Goal: Task Accomplishment & Management: Manage account settings

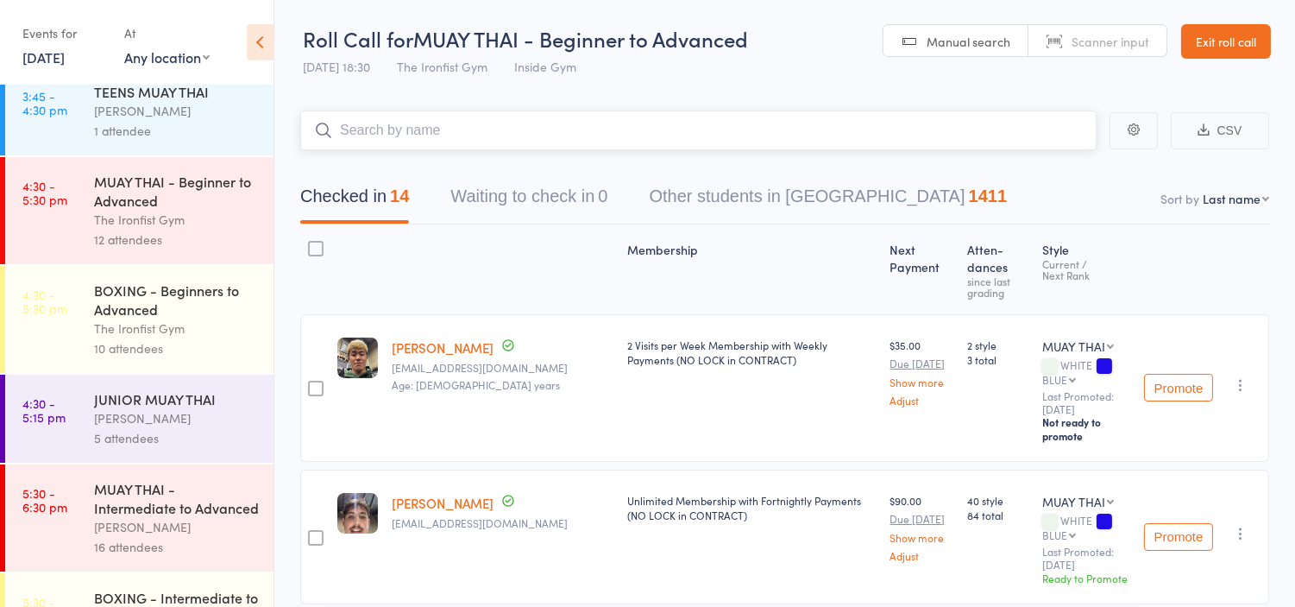
scroll to position [561, 0]
click at [176, 231] on div "12 attendees" at bounding box center [176, 240] width 165 height 20
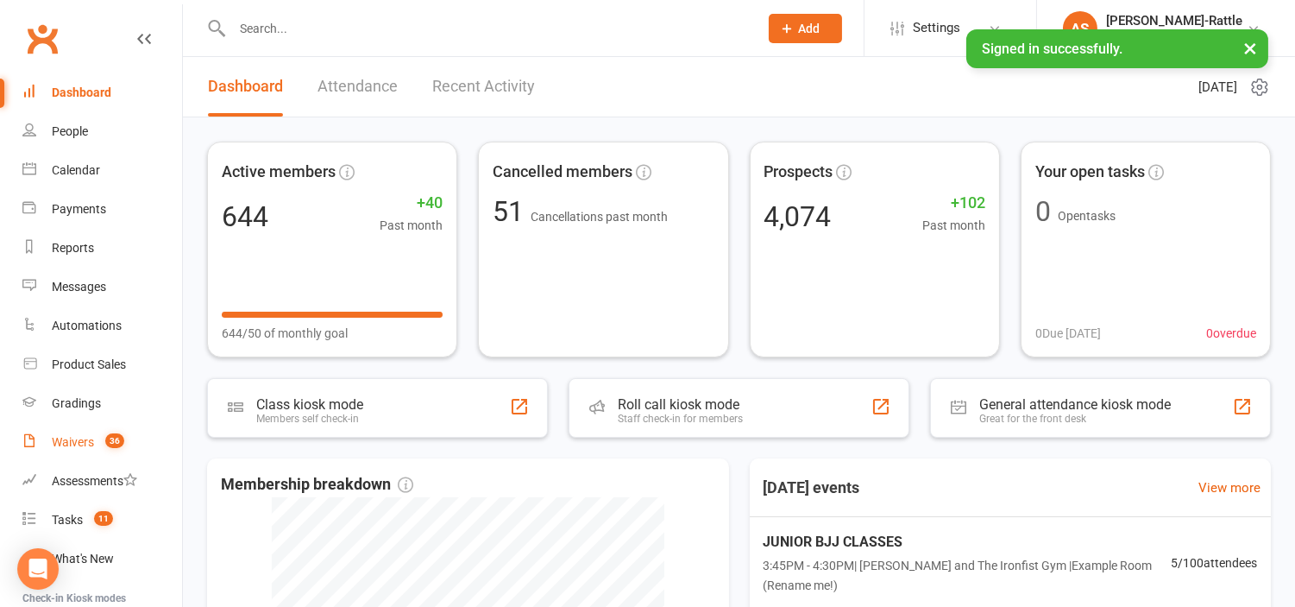
scroll to position [184, 0]
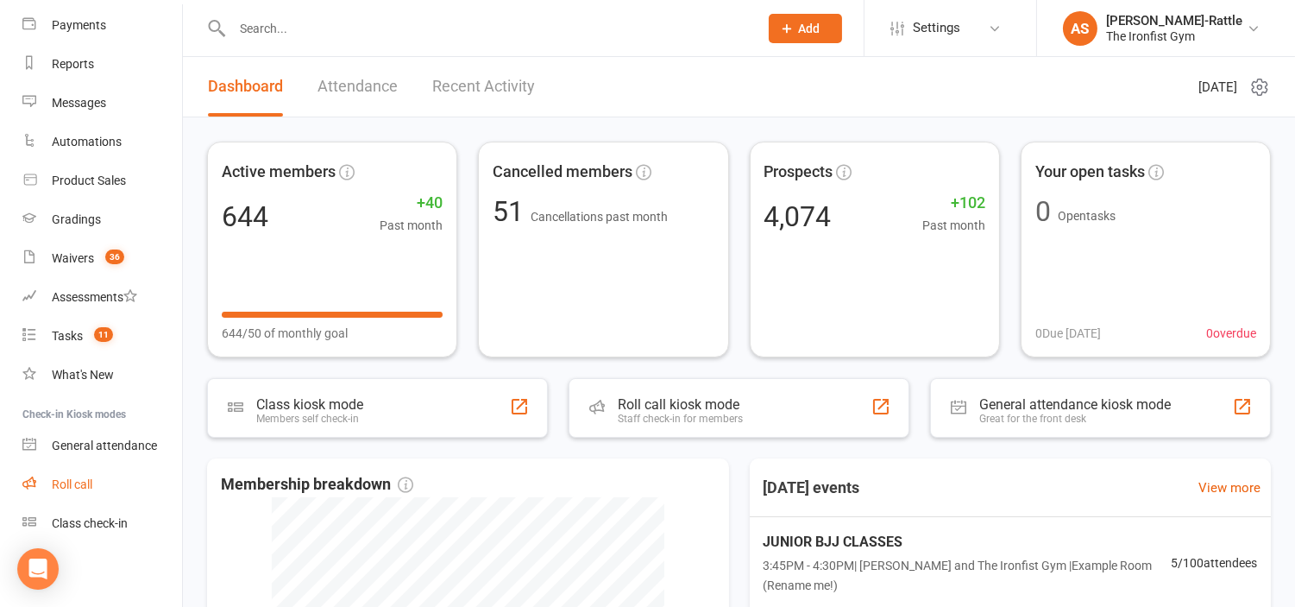
click at [87, 481] on div "Roll call" at bounding box center [72, 484] width 41 height 14
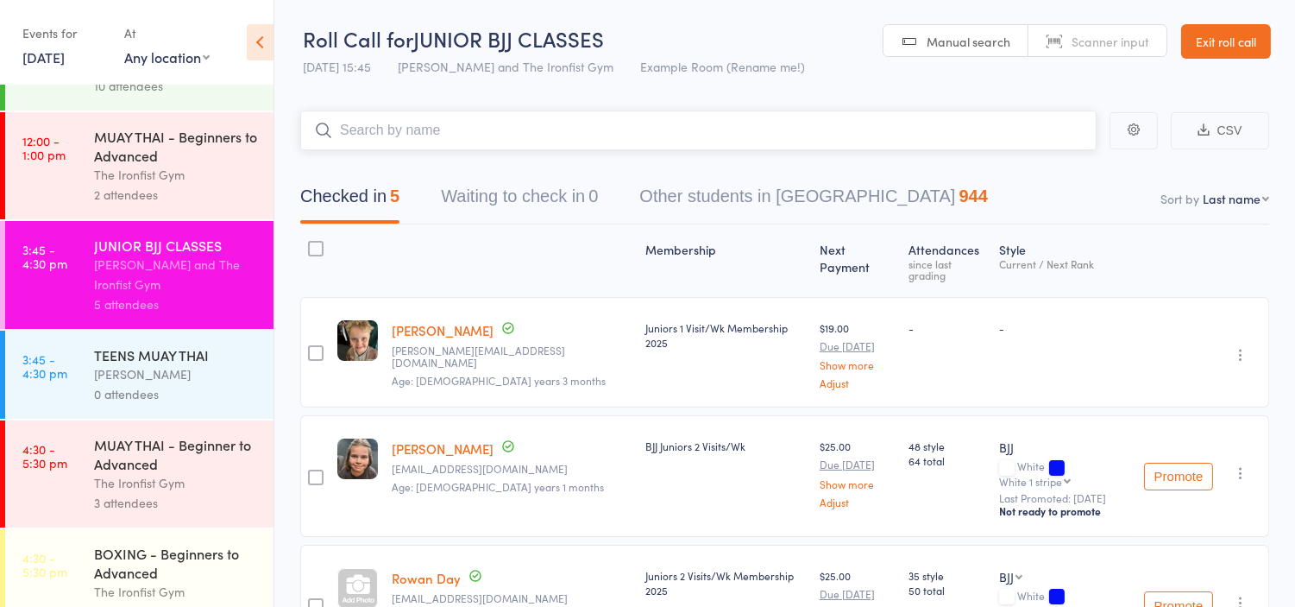
scroll to position [320, 0]
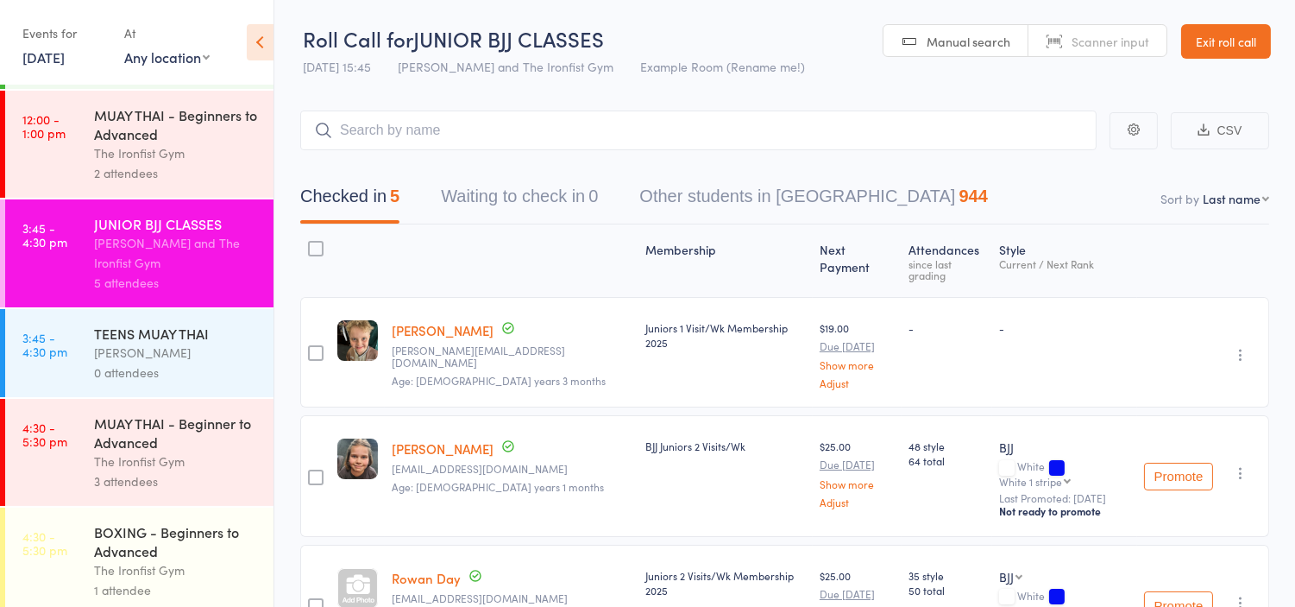
click at [151, 433] on div "MUAY THAI - Beginner to Advanced" at bounding box center [176, 432] width 165 height 38
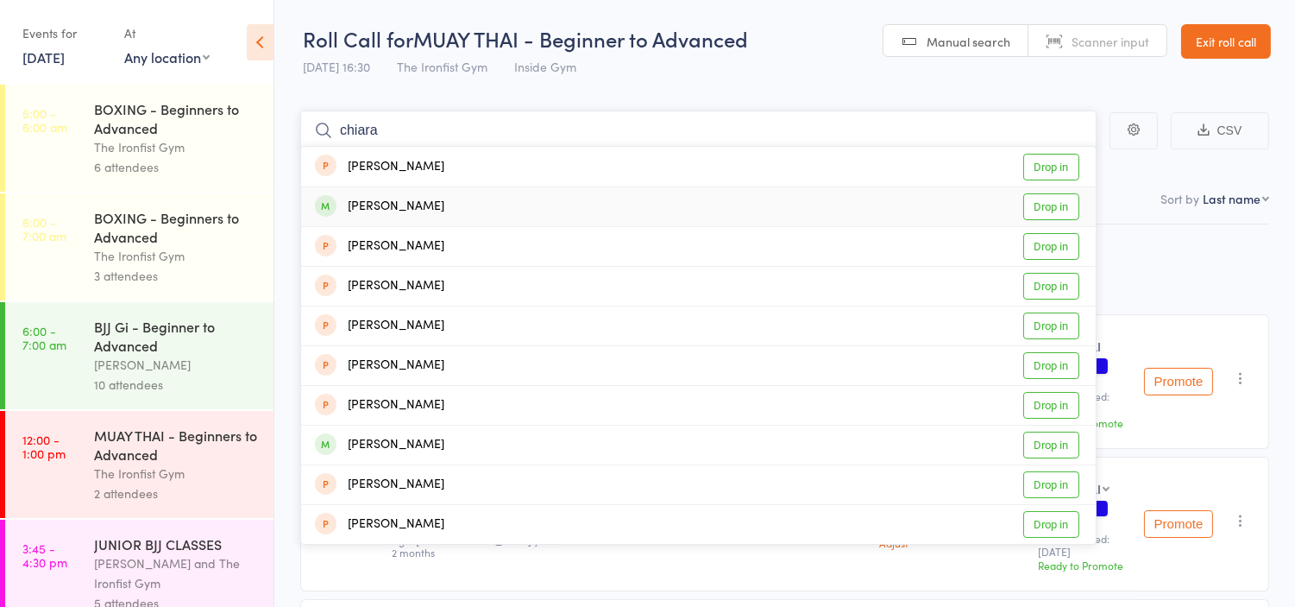
type input "chiara"
click at [1040, 217] on link "Drop in" at bounding box center [1051, 206] width 56 height 27
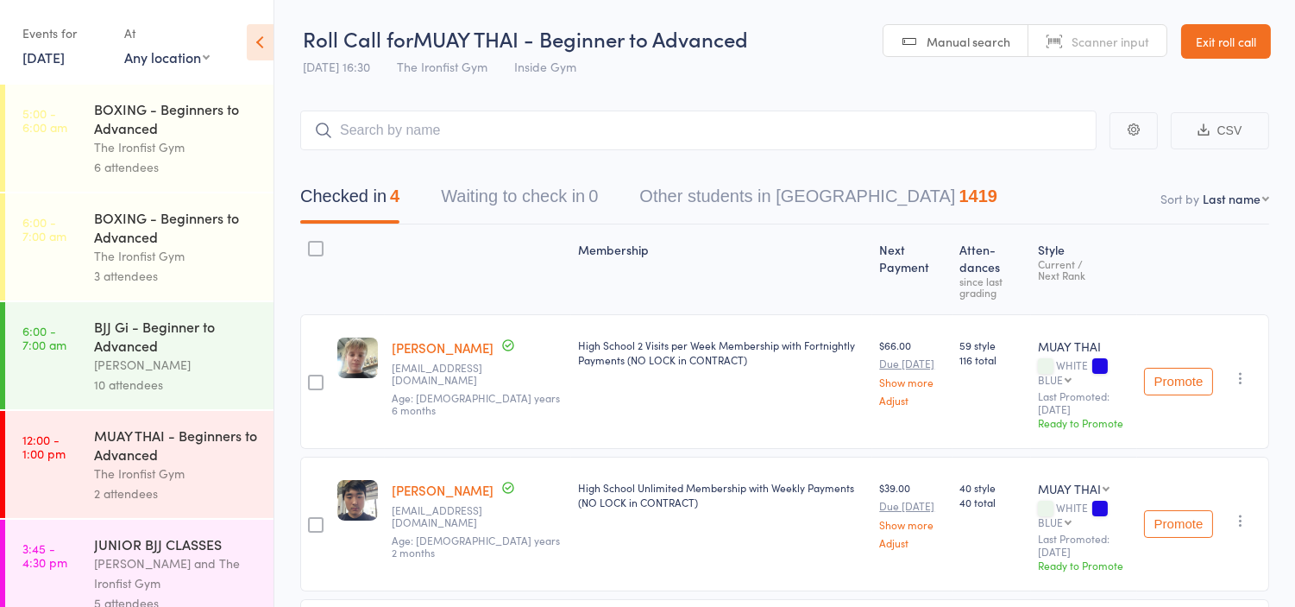
click at [1248, 44] on link "Exit roll call" at bounding box center [1226, 41] width 90 height 35
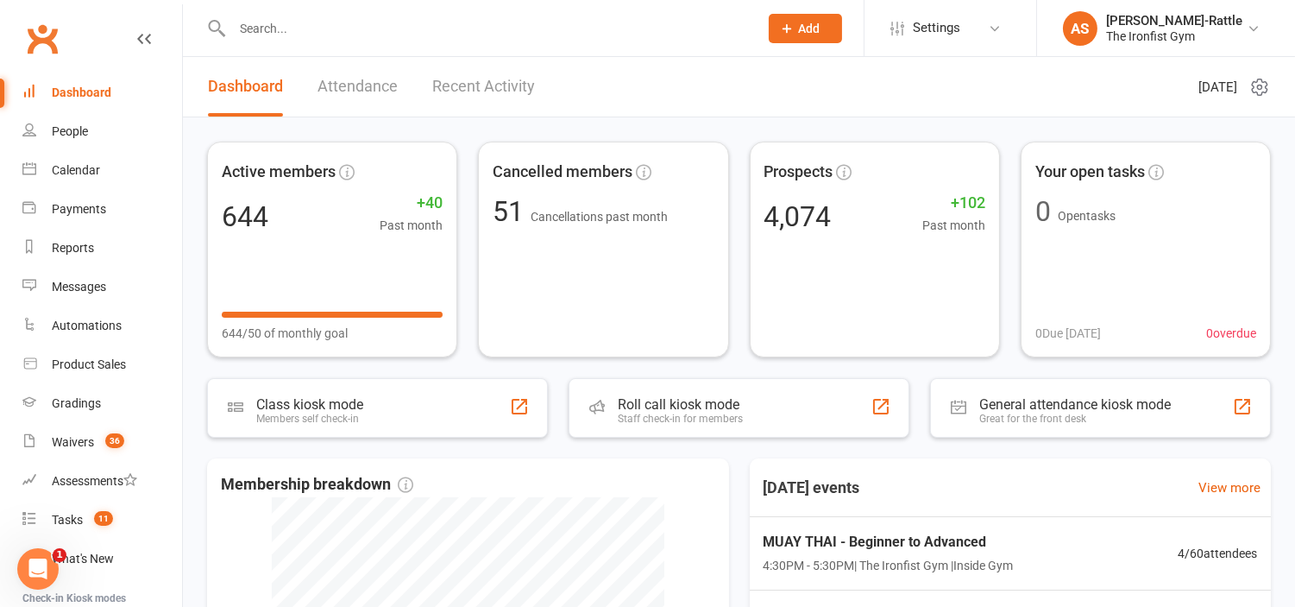
click at [385, 26] on input "text" at bounding box center [486, 28] width 519 height 24
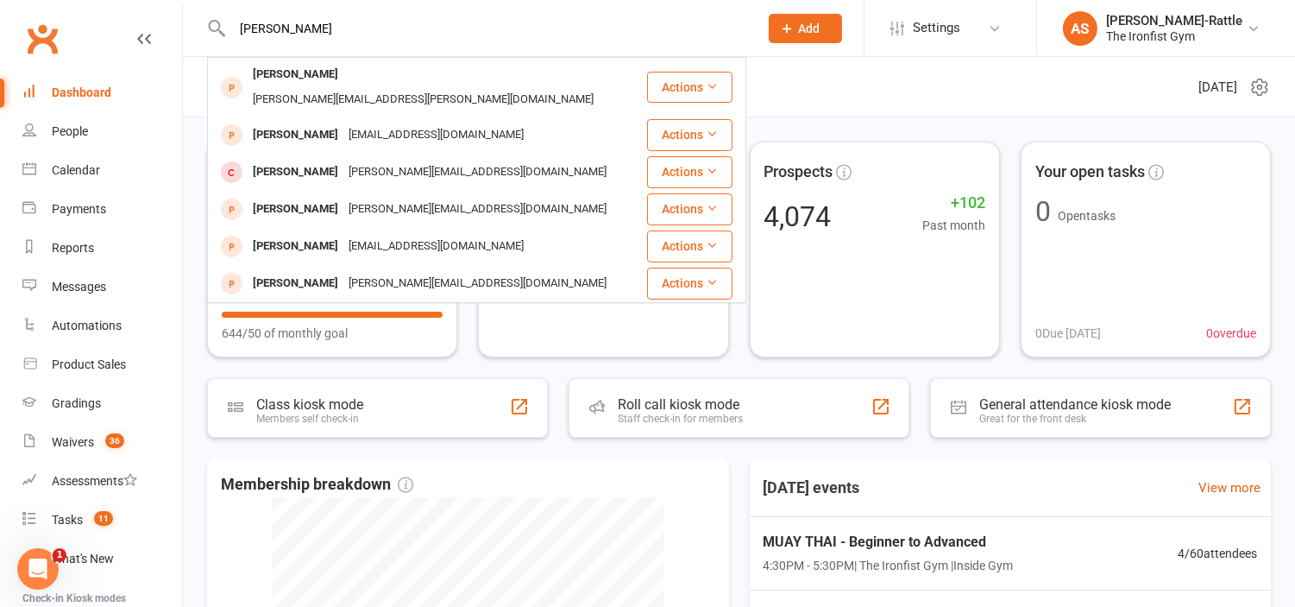
type input "alfonso a"
click at [493, 28] on input "alfonso a" at bounding box center [486, 28] width 519 height 24
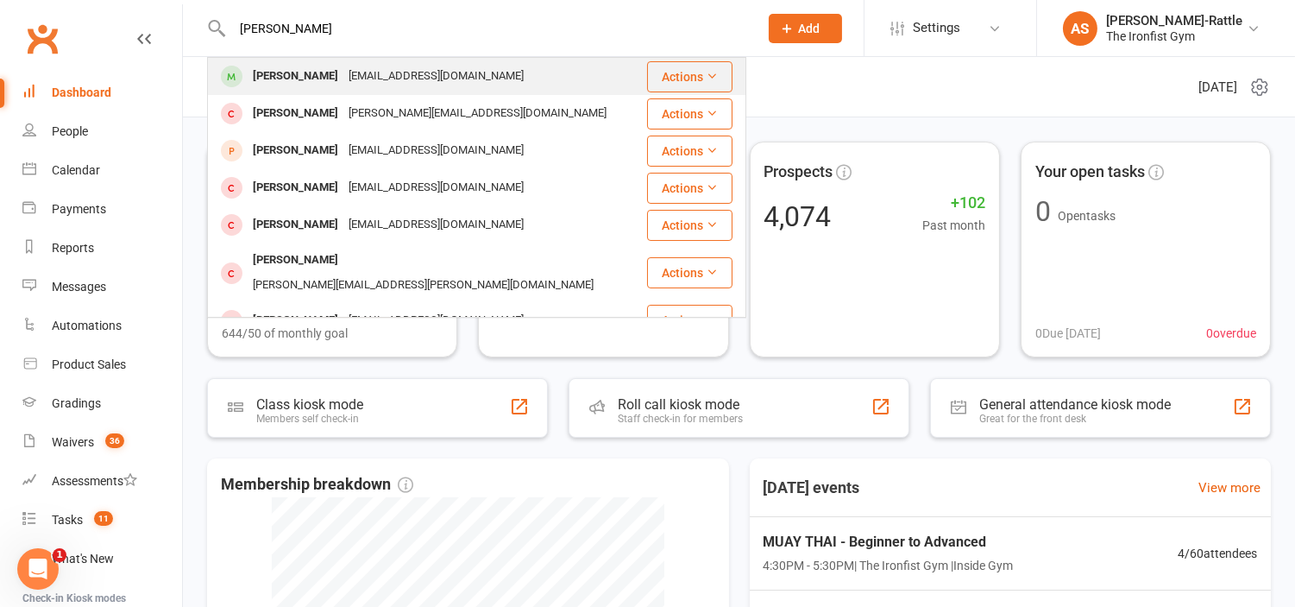
type input "andrew knight"
click at [374, 78] on div "andrewknightj@hotmail.com" at bounding box center [435, 76] width 185 height 25
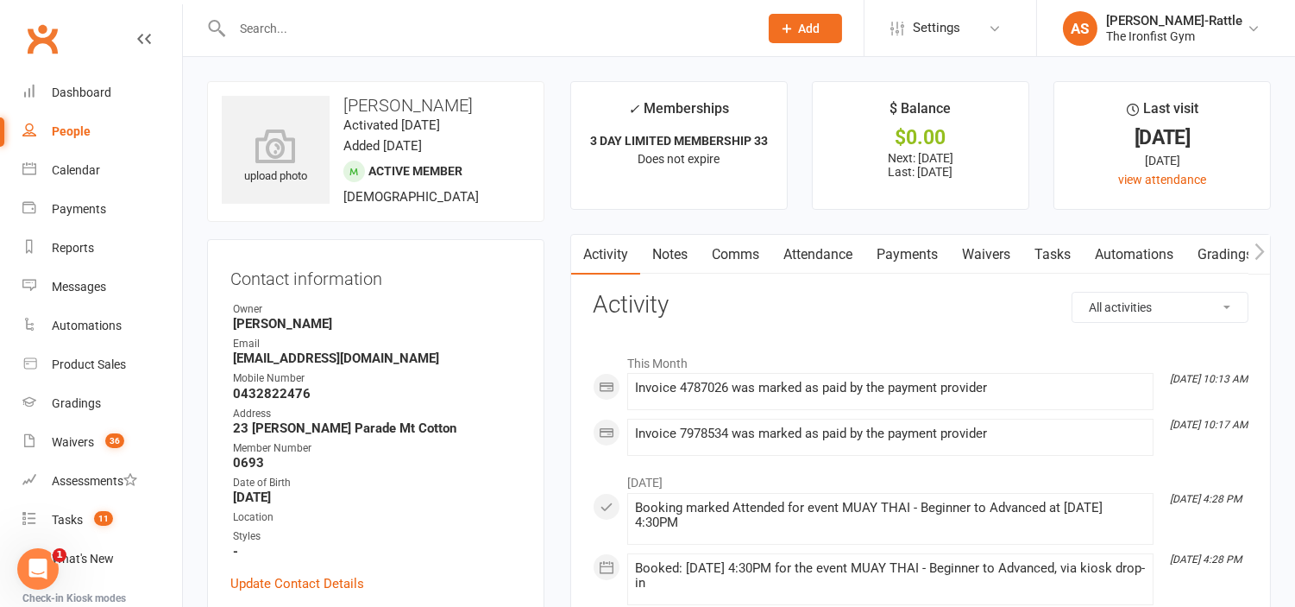
click at [921, 254] on link "Payments" at bounding box center [906, 255] width 85 height 40
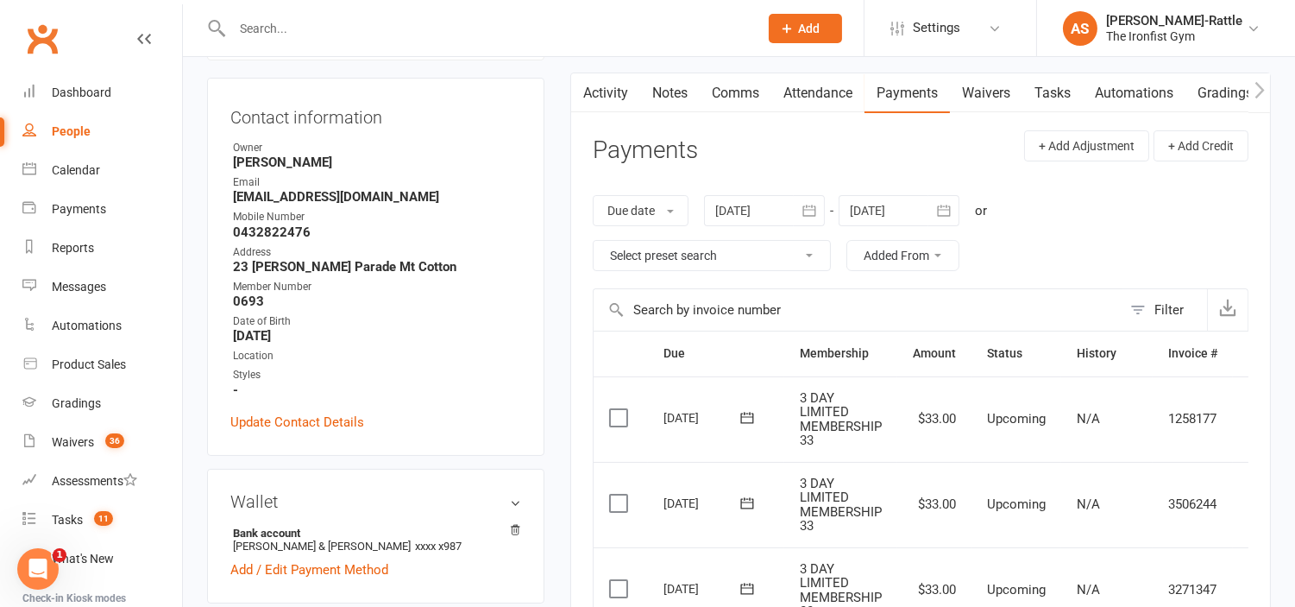
scroll to position [124, 0]
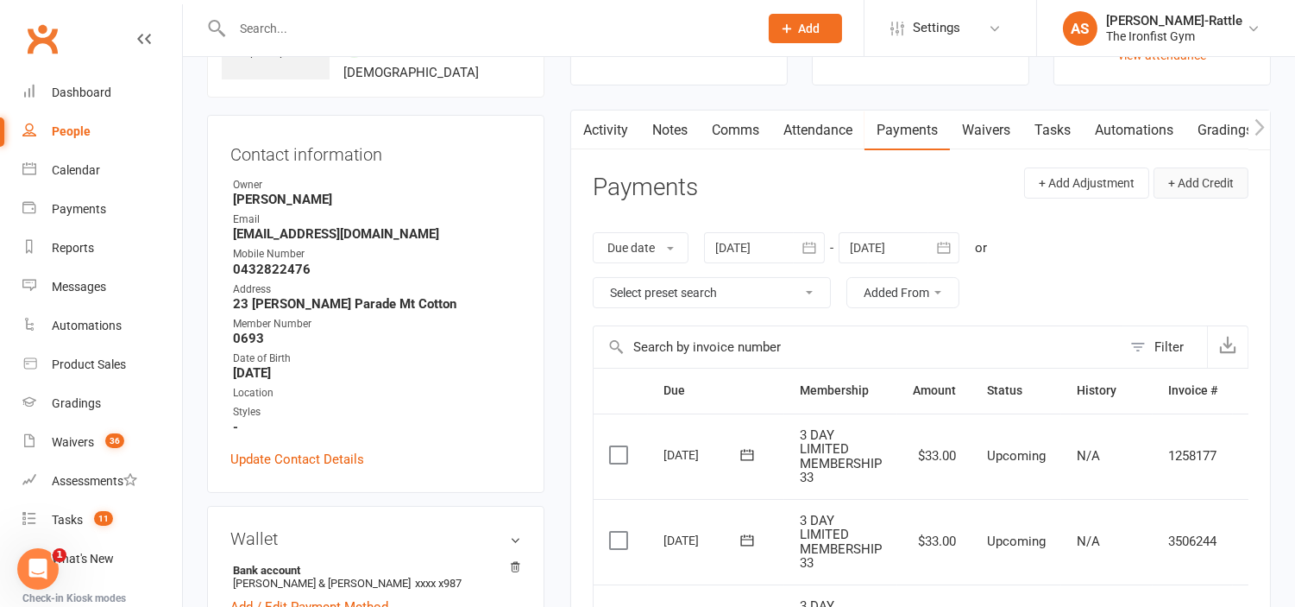
click at [1200, 167] on button "+ Add Credit" at bounding box center [1201, 182] width 95 height 31
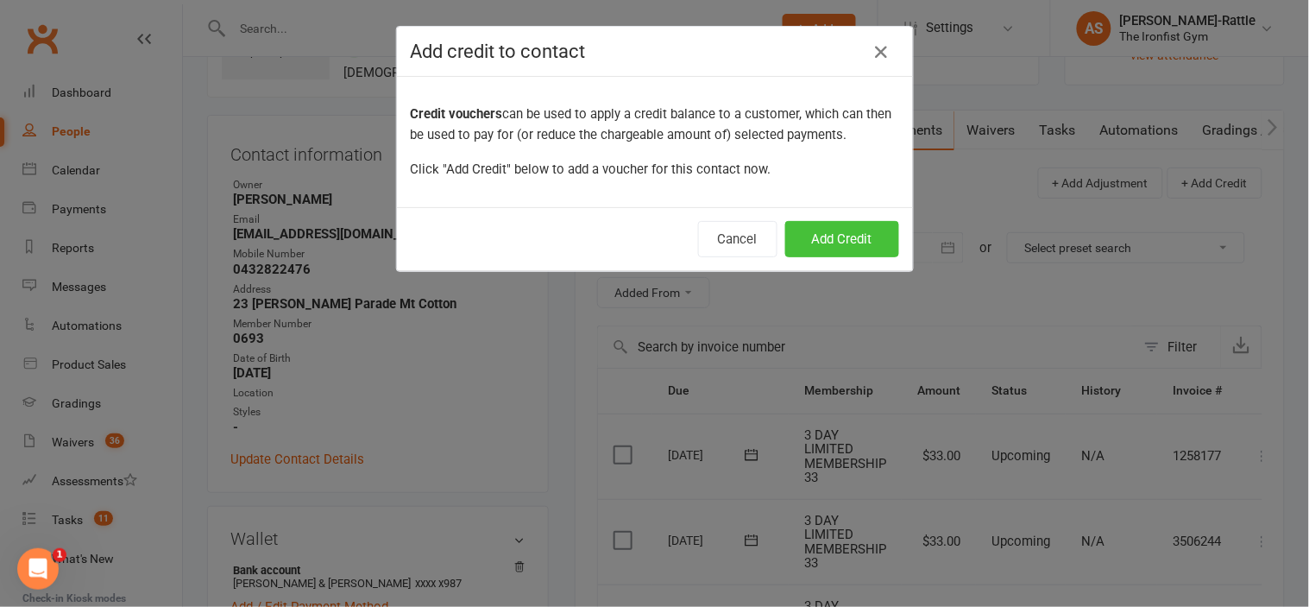
click at [838, 242] on button "Add Credit" at bounding box center [842, 239] width 114 height 36
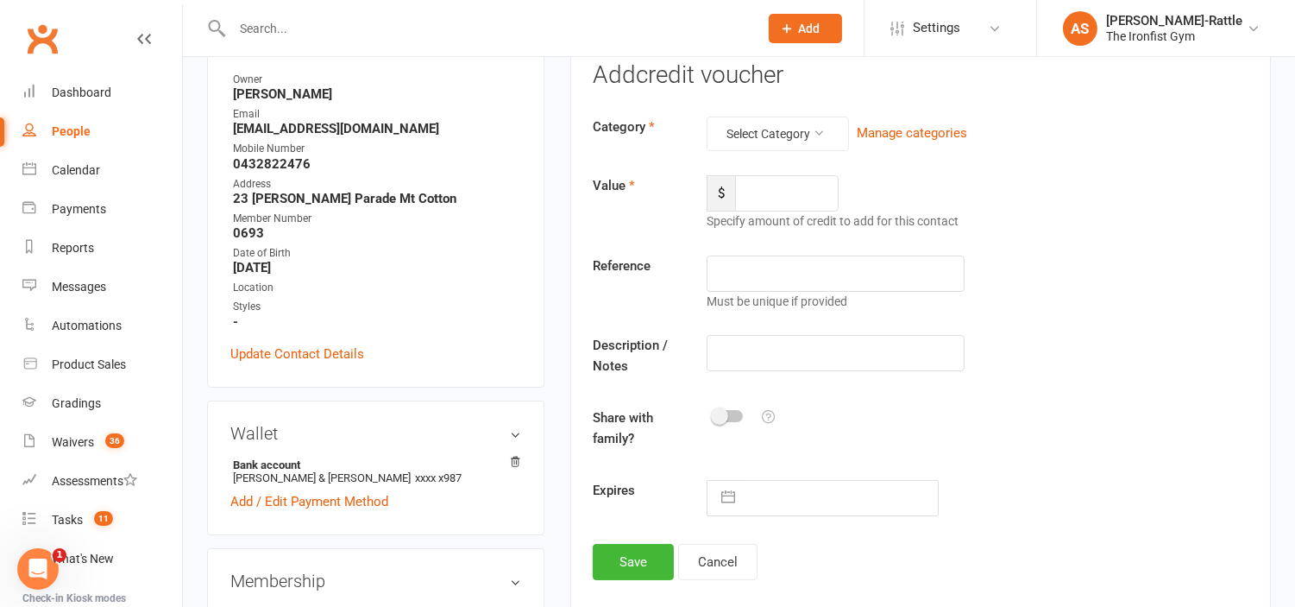
scroll to position [235, 0]
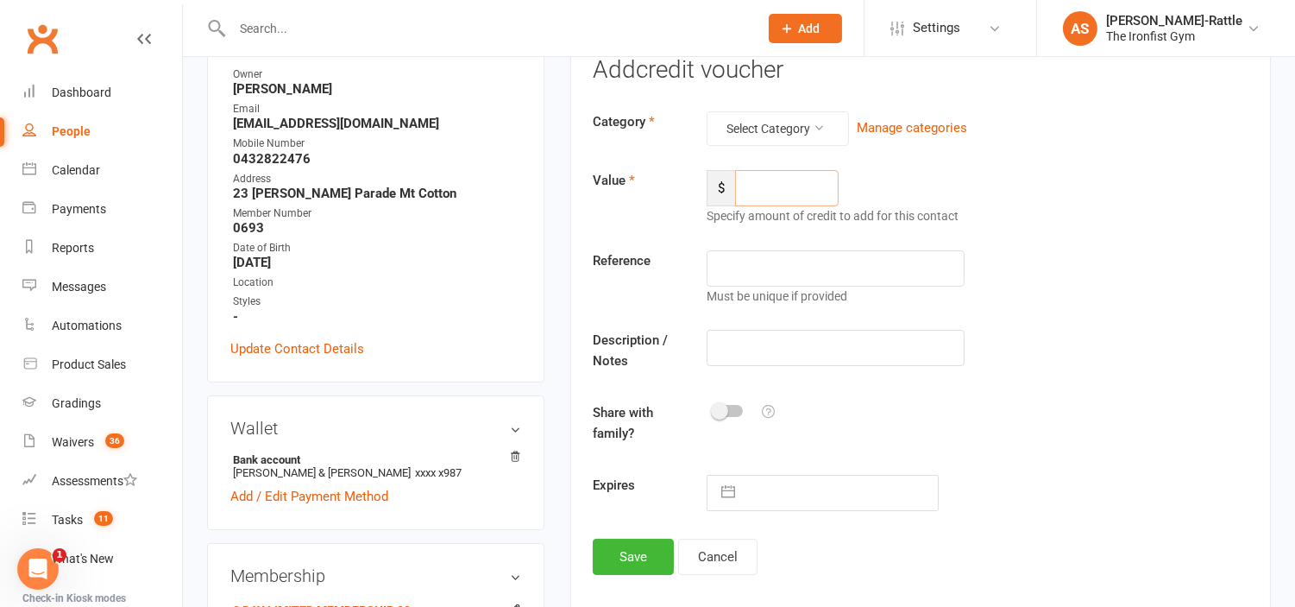
click at [764, 185] on input "number" at bounding box center [787, 188] width 104 height 36
type input "60"
click at [762, 118] on button "Select Category" at bounding box center [778, 128] width 142 height 35
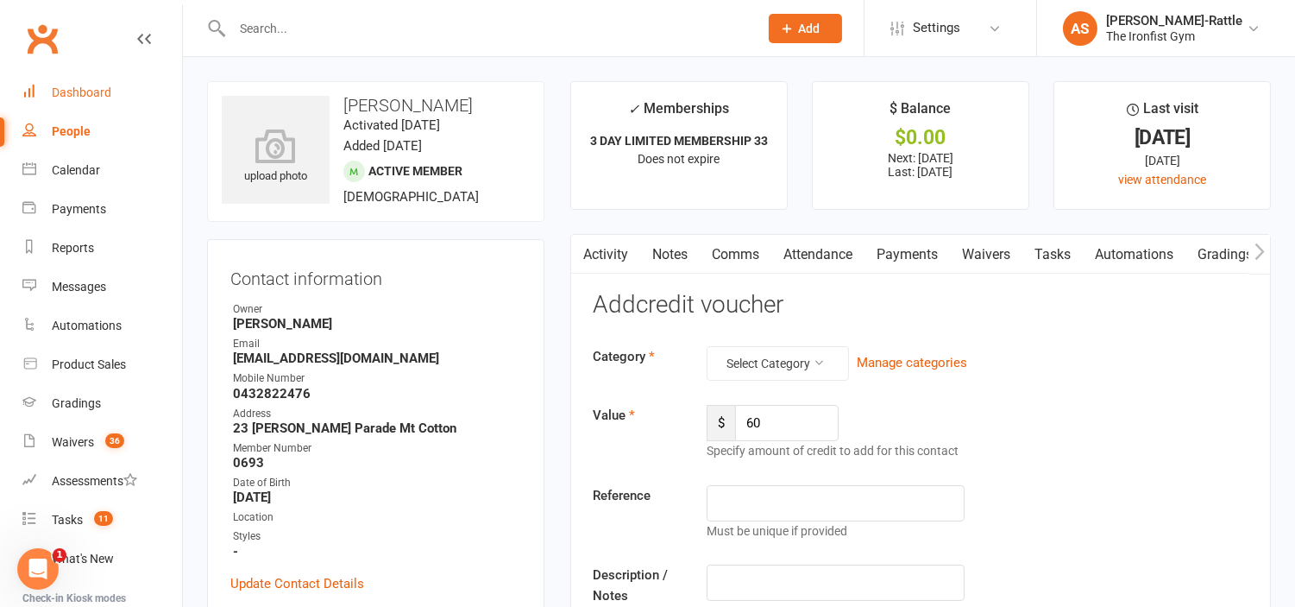
click at [97, 86] on div "Dashboard" at bounding box center [82, 92] width 60 height 14
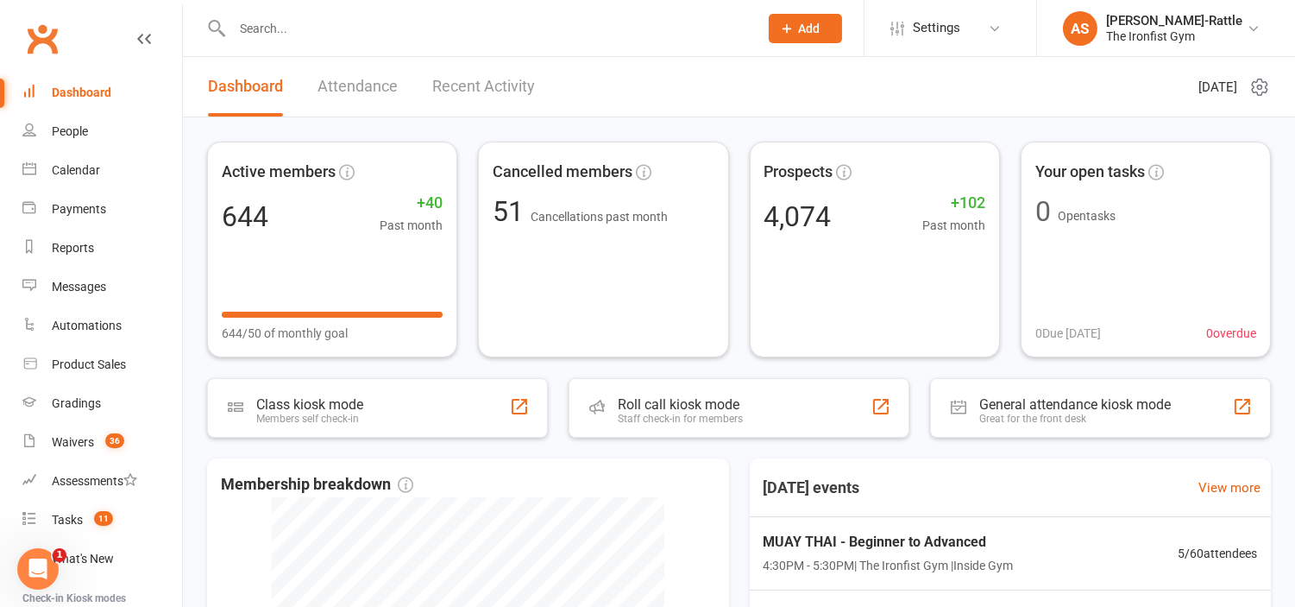
click at [280, 36] on input "text" at bounding box center [486, 28] width 519 height 24
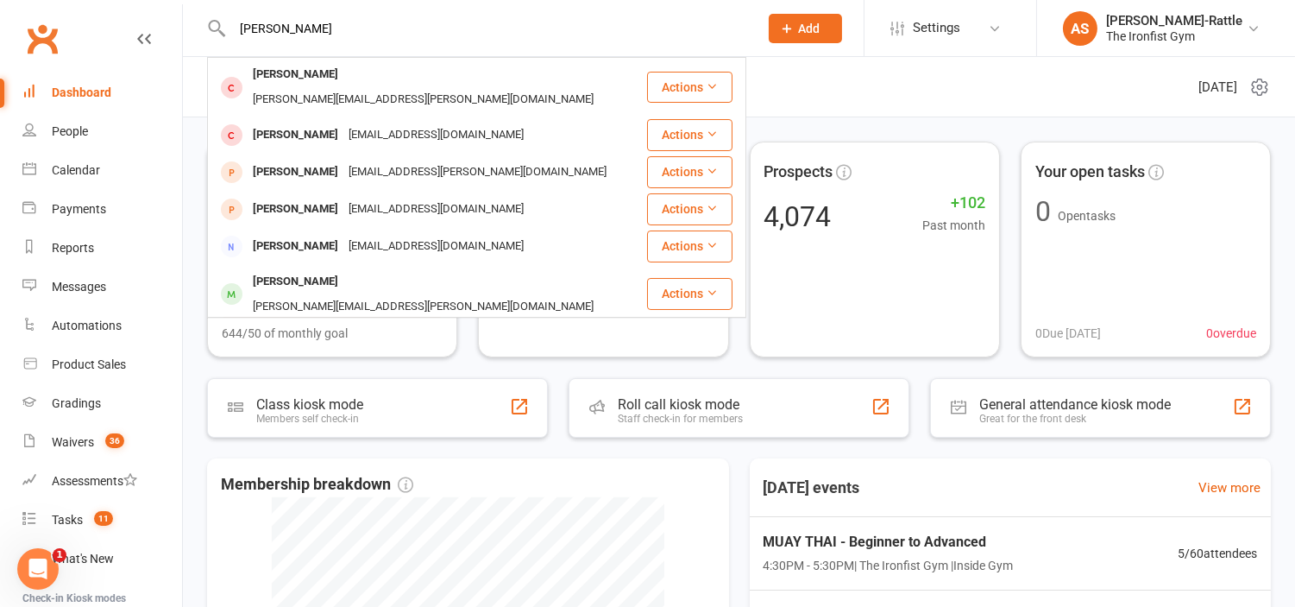
click at [247, 28] on input "andrew" at bounding box center [486, 28] width 519 height 24
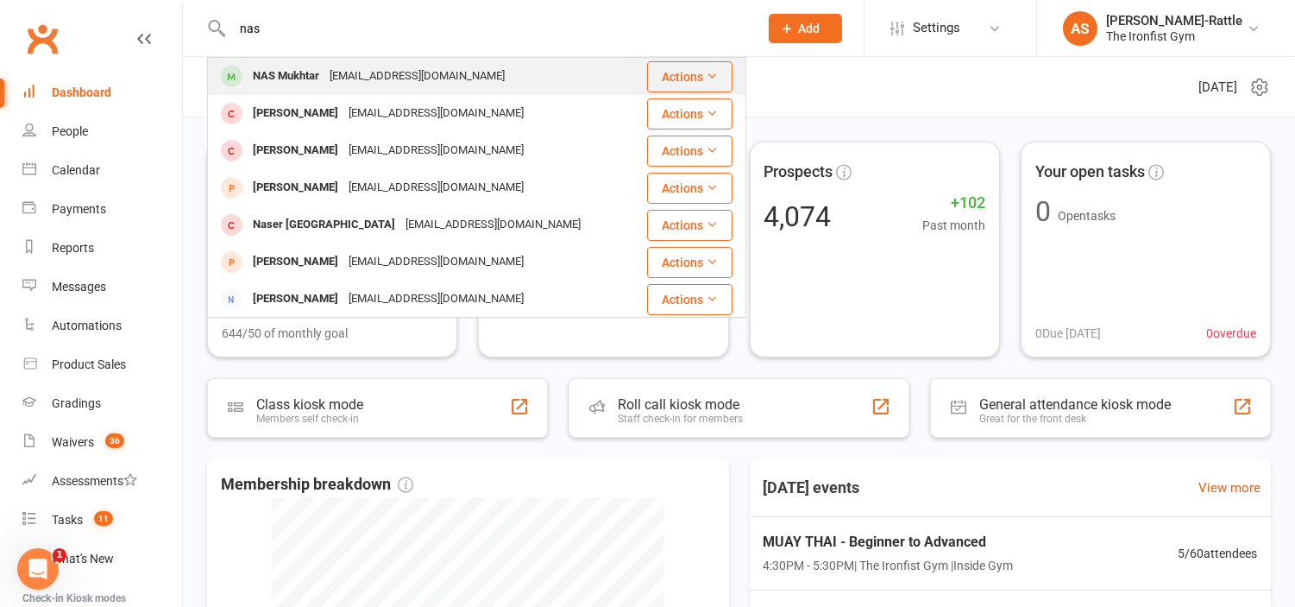
type input "nas"
click at [334, 70] on div "Nasteho.MukhtarH@gmail.com" at bounding box center [416, 76] width 185 height 25
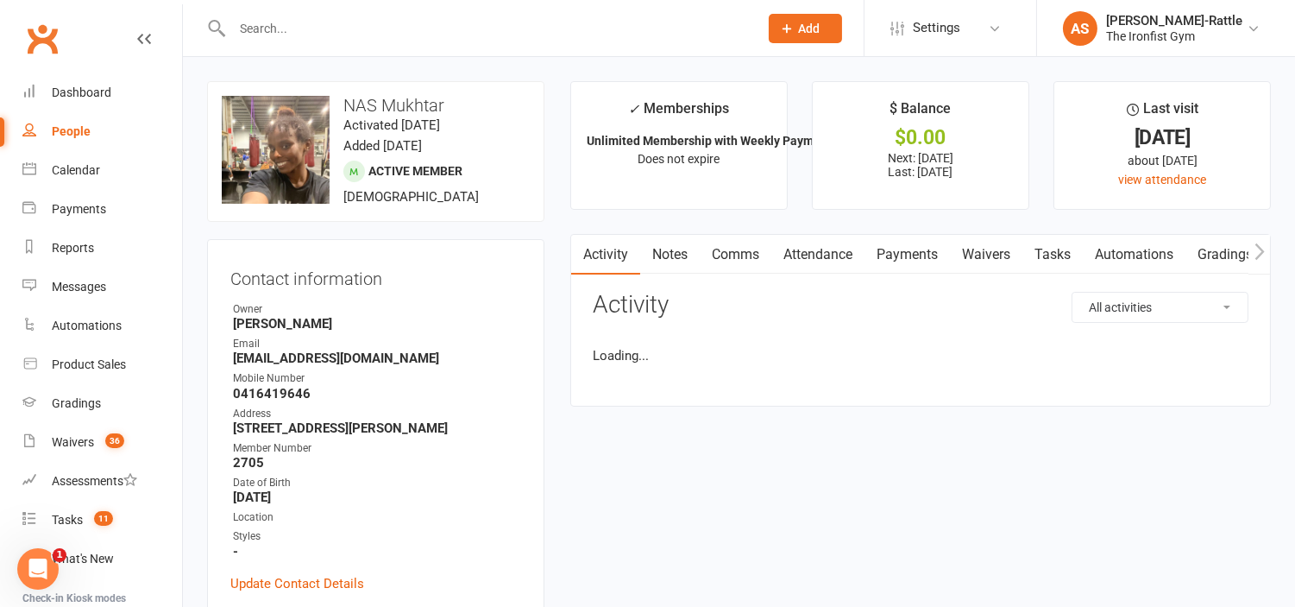
click at [921, 256] on link "Payments" at bounding box center [906, 255] width 85 height 40
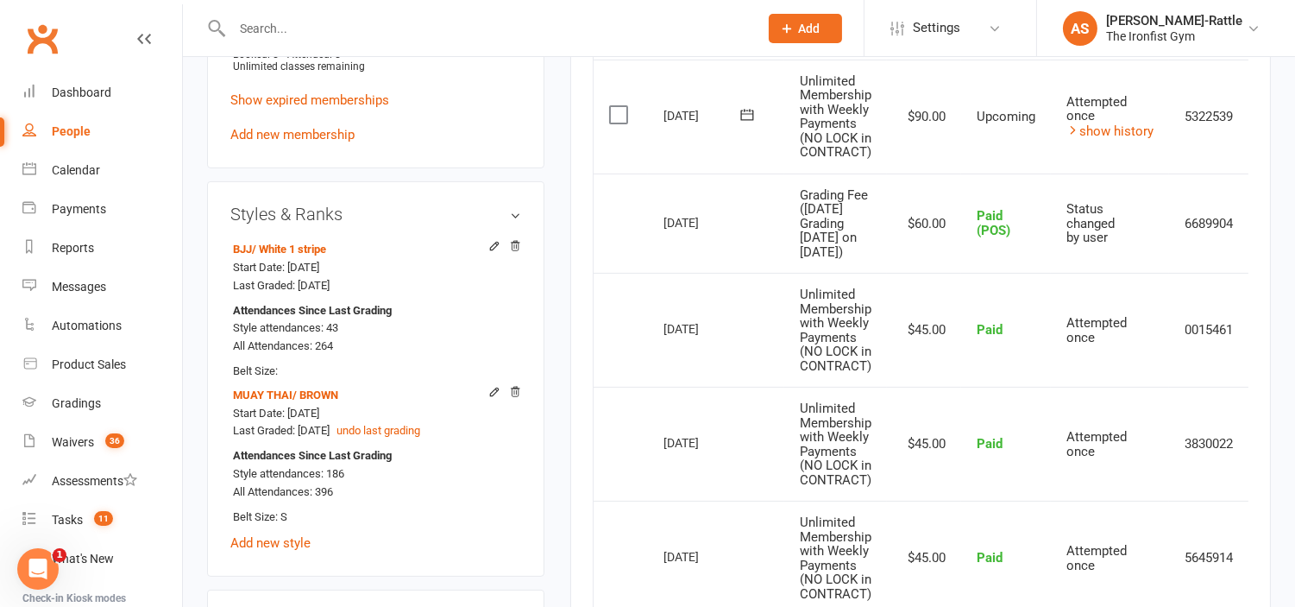
scroll to position [828, 0]
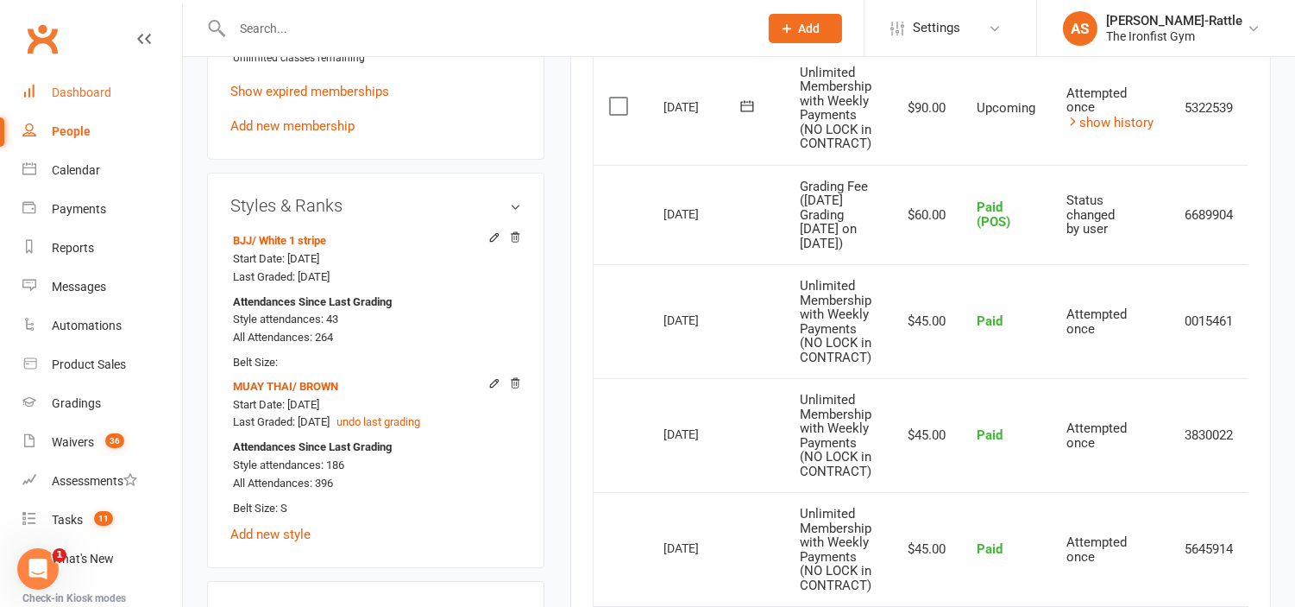
click at [56, 90] on div "Dashboard" at bounding box center [82, 92] width 60 height 14
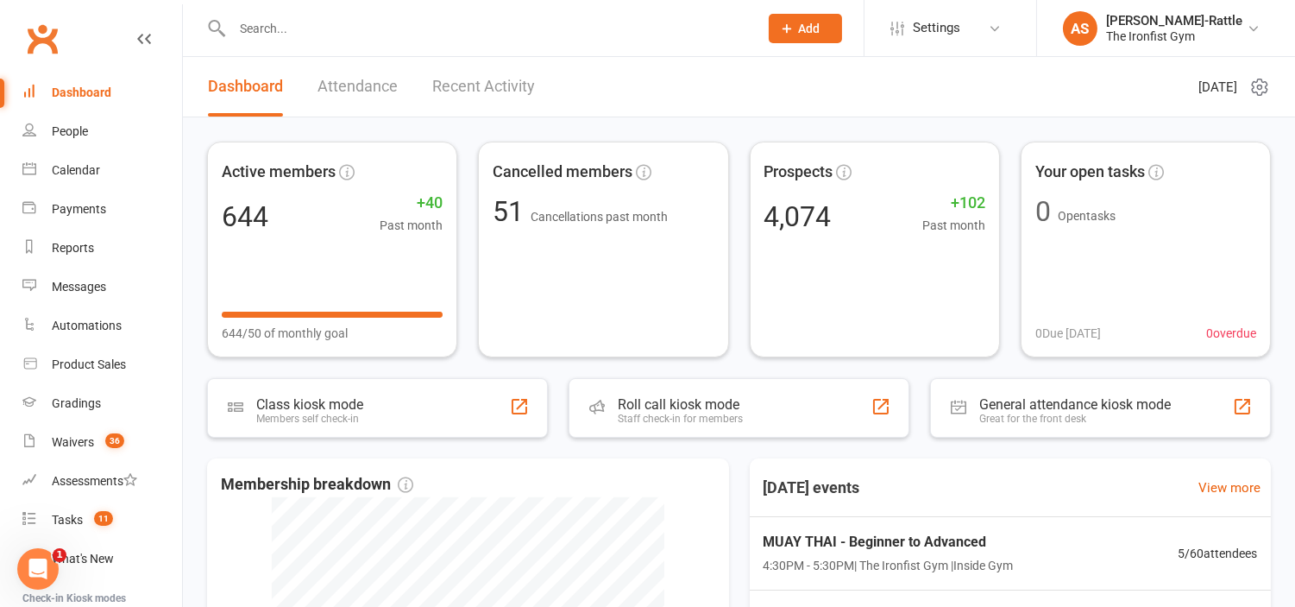
click at [95, 88] on div "Dashboard" at bounding box center [82, 92] width 60 height 14
click at [456, 132] on div "Active members 644 +40 Past month 644/50 of monthly goal Cancelled members 51 C…" at bounding box center [739, 556] width 1112 height 878
click at [311, 27] on input "text" at bounding box center [486, 28] width 519 height 24
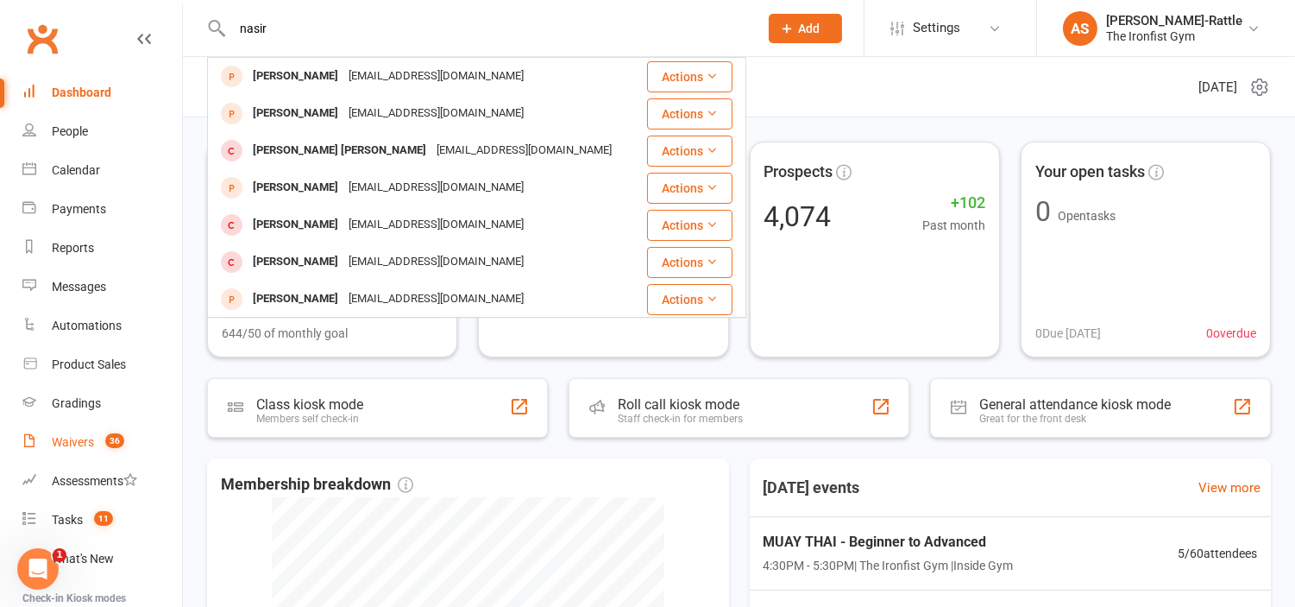
type input "nasir"
click at [93, 449] on link "Waivers 36" at bounding box center [102, 442] width 160 height 39
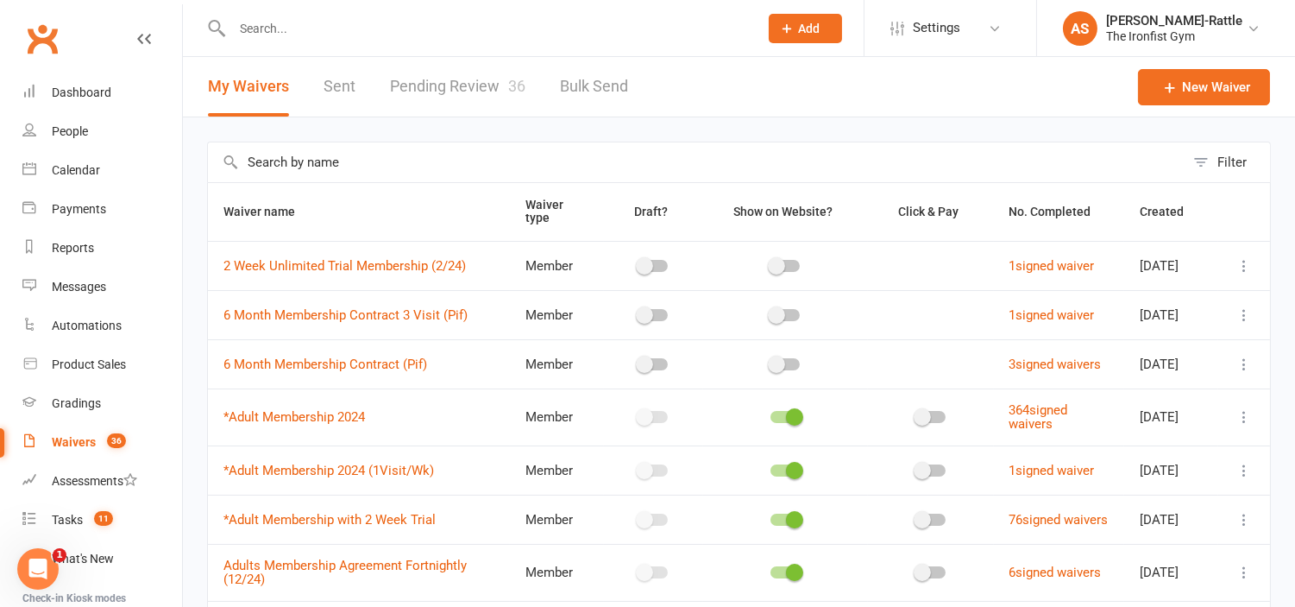
click at [418, 81] on link "Pending Review 36" at bounding box center [457, 87] width 135 height 60
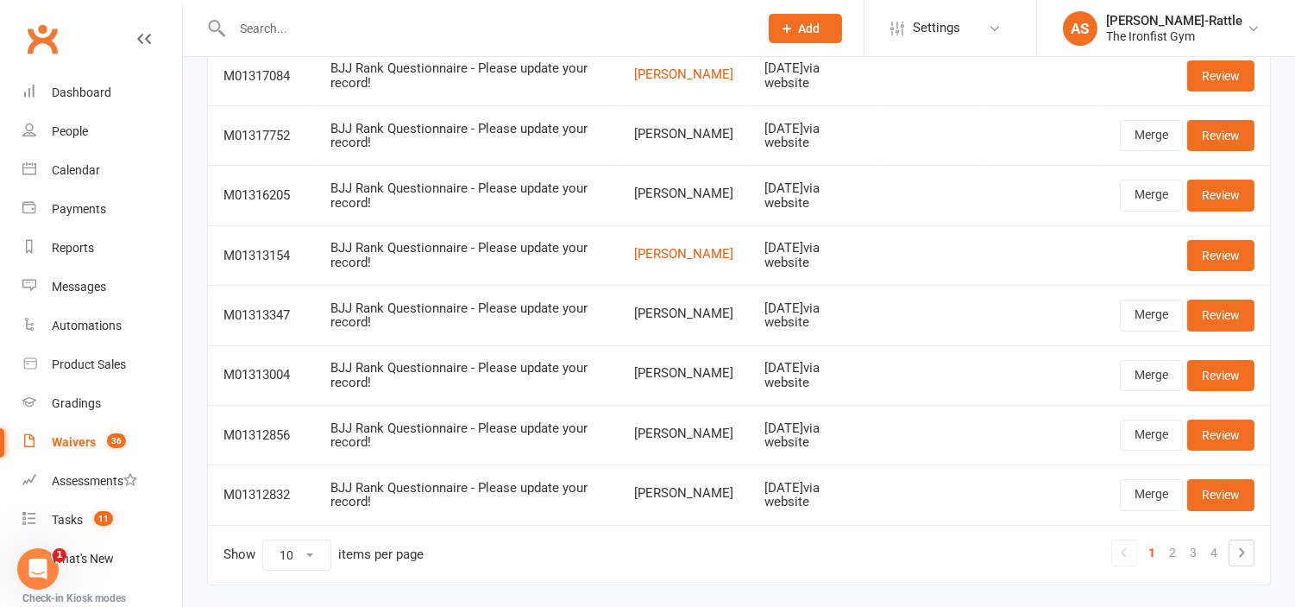
scroll to position [368, 0]
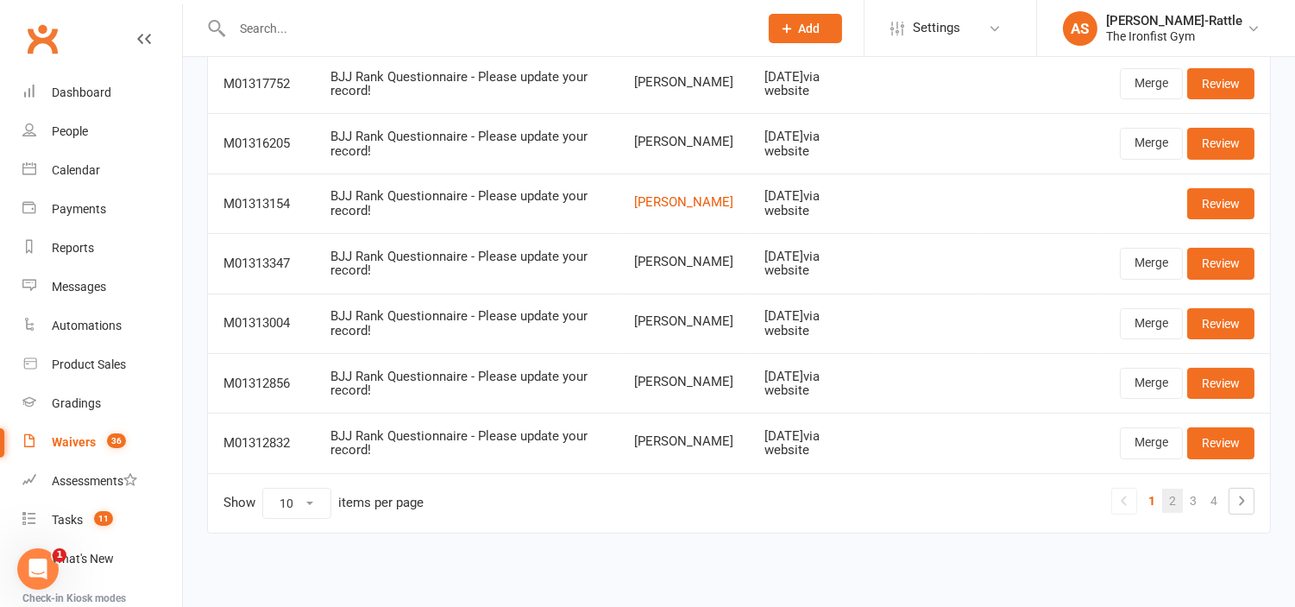
click at [1173, 501] on link "2" at bounding box center [1172, 500] width 21 height 24
click at [311, 502] on select "10 25 50 100" at bounding box center [296, 502] width 67 height 29
select select "50"
click at [263, 488] on select "10 25 50 100" at bounding box center [296, 502] width 67 height 29
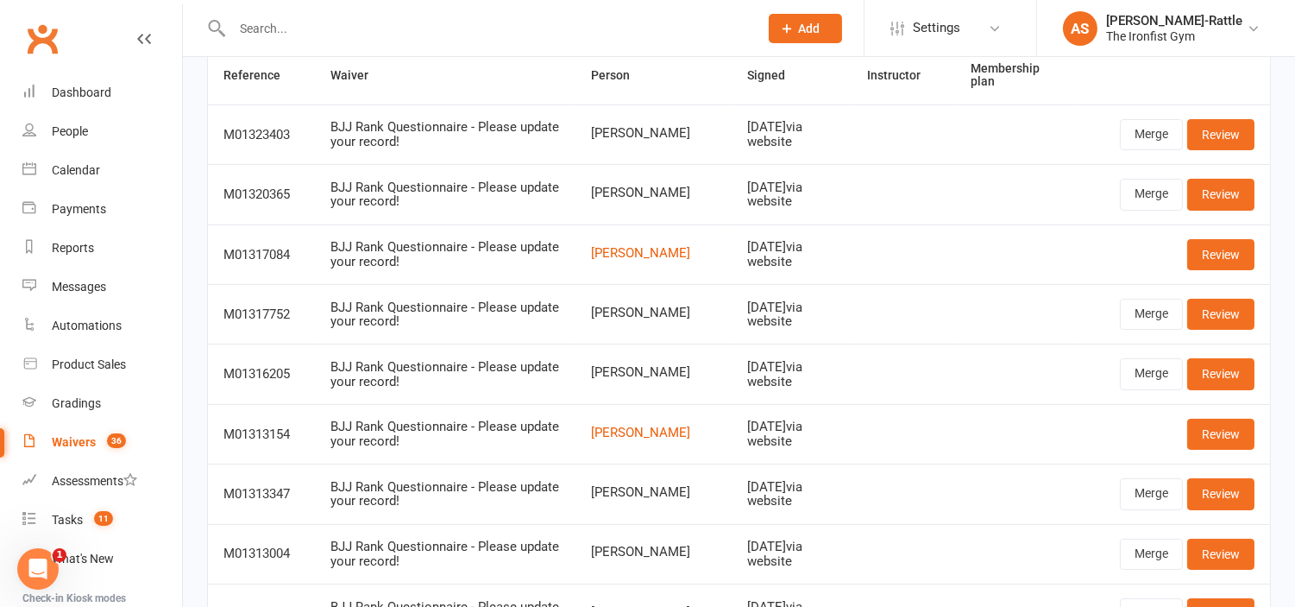
scroll to position [0, 0]
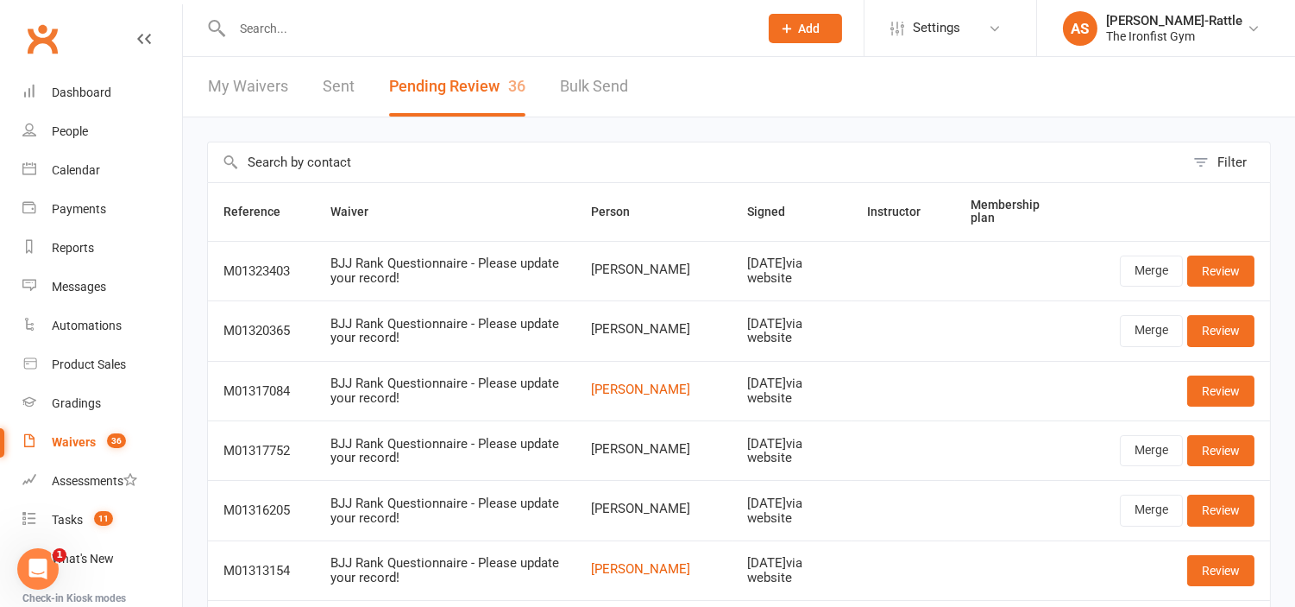
click at [343, 32] on input "text" at bounding box center [486, 28] width 519 height 24
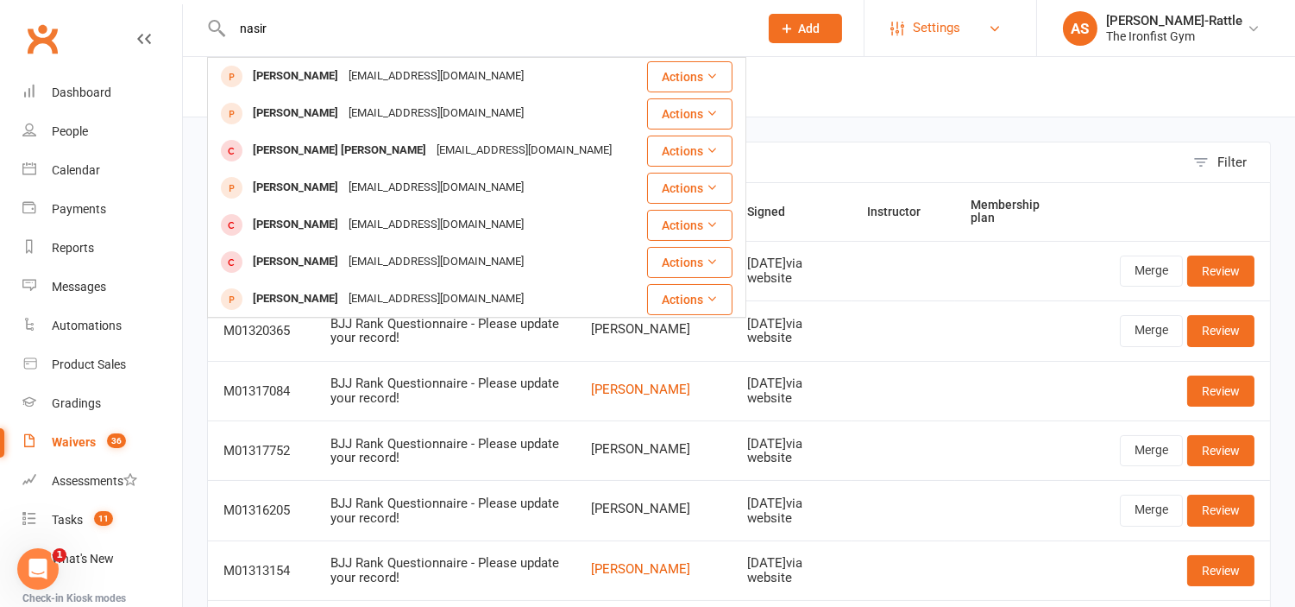
type input "nasir"
click at [436, 38] on input "nasir" at bounding box center [486, 28] width 519 height 24
